Goal: Find contact information: Find contact information

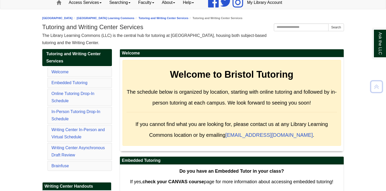
scroll to position [46, 0]
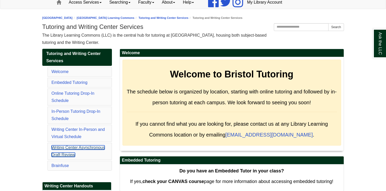
click at [90, 148] on link "Writing Center Asynchronous Draft Review" at bounding box center [78, 151] width 53 height 12
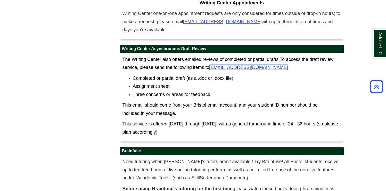
click at [212, 65] on link "[EMAIL_ADDRESS][DOMAIN_NAME]" at bounding box center [249, 67] width 79 height 5
drag, startPoint x: 211, startPoint y: 23, endPoint x: 272, endPoint y: 23, distance: 61.2
click at [272, 56] on p "The Writing Center also offers emailed reviews of completed or partial drafts. …" at bounding box center [232, 64] width 219 height 16
copy link "[EMAIL_ADDRESS][DOMAIN_NAME]"
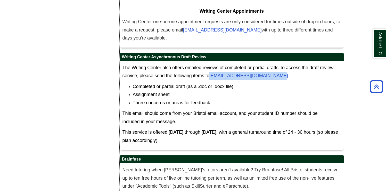
scroll to position [3309, 0]
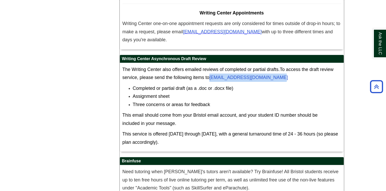
drag, startPoint x: 208, startPoint y: 14, endPoint x: 157, endPoint y: 13, distance: 50.3
click at [157, 55] on h2 "Writing Center Asynchronous Draft Review" at bounding box center [232, 59] width 224 height 8
drag, startPoint x: 179, startPoint y: 15, endPoint x: 184, endPoint y: 14, distance: 5.2
click at [179, 55] on h2 "Writing Center Asynchronous Draft Review" at bounding box center [232, 59] width 224 height 8
drag, startPoint x: 182, startPoint y: 14, endPoint x: 208, endPoint y: 12, distance: 25.9
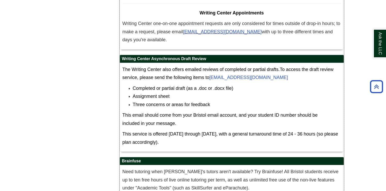
click at [208, 55] on h2 "Writing Center Asynchronous Draft Review" at bounding box center [232, 59] width 224 height 8
copy h2 "Draft Review"
click at [168, 55] on h2 "Writing Center Asynchronous Draft Review" at bounding box center [232, 59] width 224 height 8
copy h2 "Asynchronous"
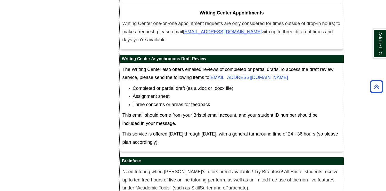
click at [185, 92] on li "Assignment sheet" at bounding box center [237, 96] width 209 height 8
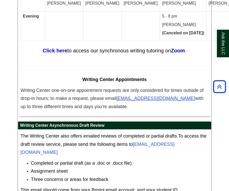
scroll to position [3624, 0]
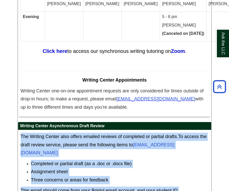
drag, startPoint x: 116, startPoint y: 76, endPoint x: 21, endPoint y: 23, distance: 108.7
click at [21, 133] on div "The Writing Center also offers emailed reviews of completed or partial drafts. …" at bounding box center [115, 179] width 188 height 92
copy div "The Writing Center also offers emailed reviews of completed or partial drafts. …"
click at [134, 160] on li "Completed or partial draft (as a .doc or .docx file)" at bounding box center [120, 164] width 178 height 8
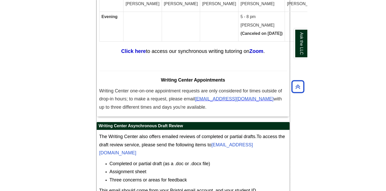
scroll to position [3327, 0]
